Goal: Transaction & Acquisition: Purchase product/service

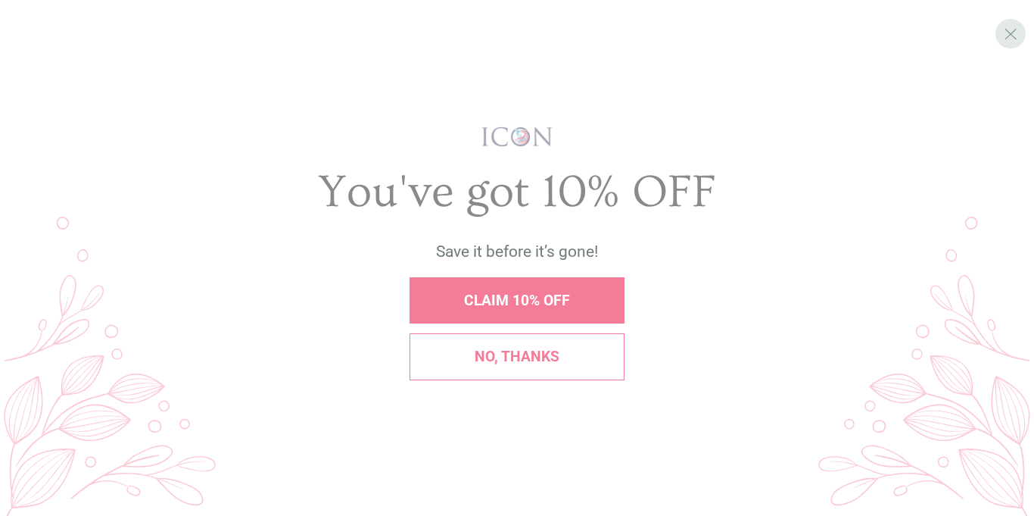
click at [495, 298] on span "CLAIM 10% OFF" at bounding box center [517, 299] width 106 height 17
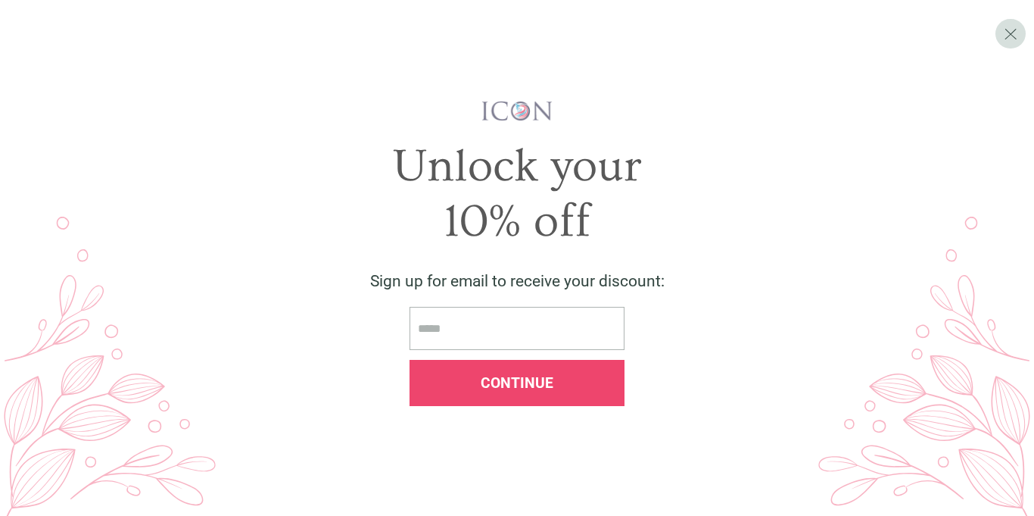
click at [512, 391] on span "Continue" at bounding box center [517, 382] width 73 height 17
click at [1022, 37] on div "X" at bounding box center [1011, 34] width 30 height 30
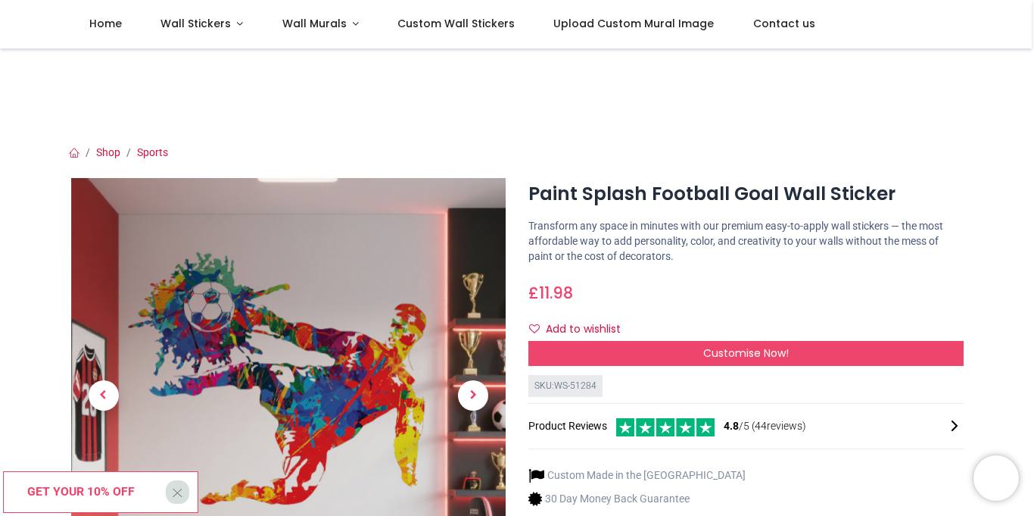
scroll to position [49, 0]
